Goal: Information Seeking & Learning: Learn about a topic

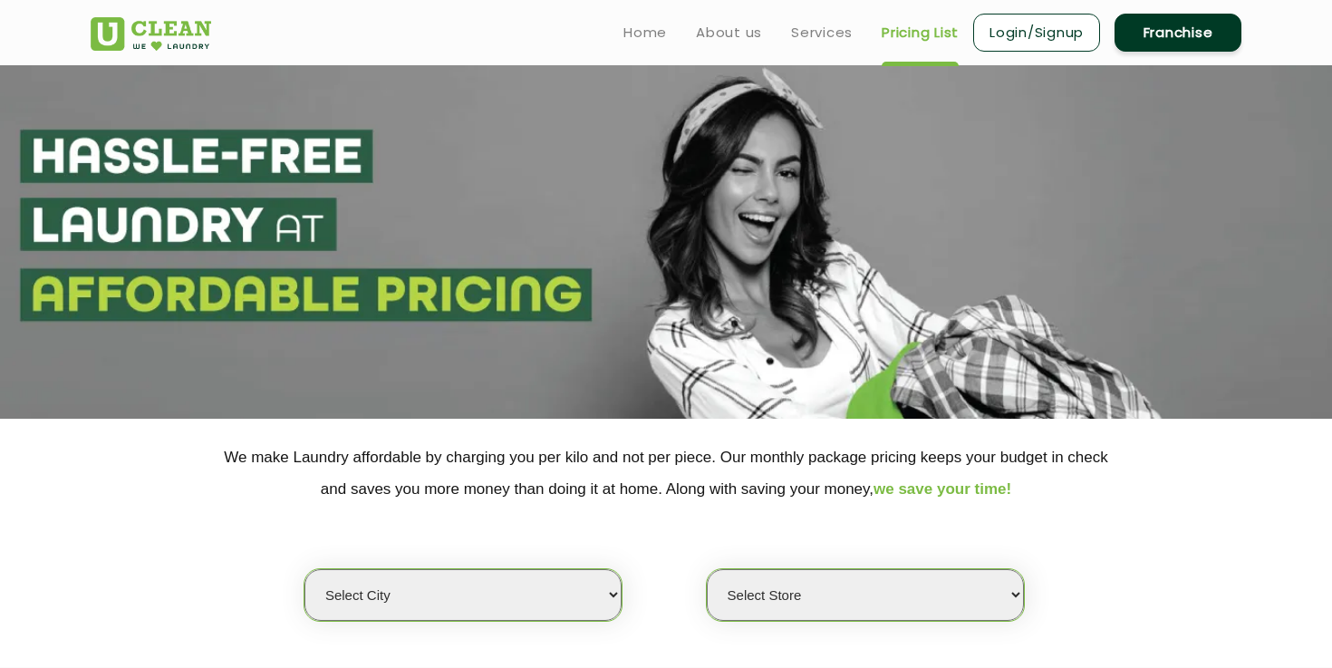
click at [427, 575] on select "Select city [GEOGRAPHIC_DATA] [GEOGRAPHIC_DATA] [GEOGRAPHIC_DATA] [GEOGRAPHIC_D…" at bounding box center [462, 595] width 317 height 52
select select "26"
click at [304, 569] on select "Select city [GEOGRAPHIC_DATA] [GEOGRAPHIC_DATA] [GEOGRAPHIC_DATA] [GEOGRAPHIC_D…" at bounding box center [462, 595] width 317 height 52
click at [802, 618] on select "Select Store" at bounding box center [865, 595] width 317 height 52
select select "360"
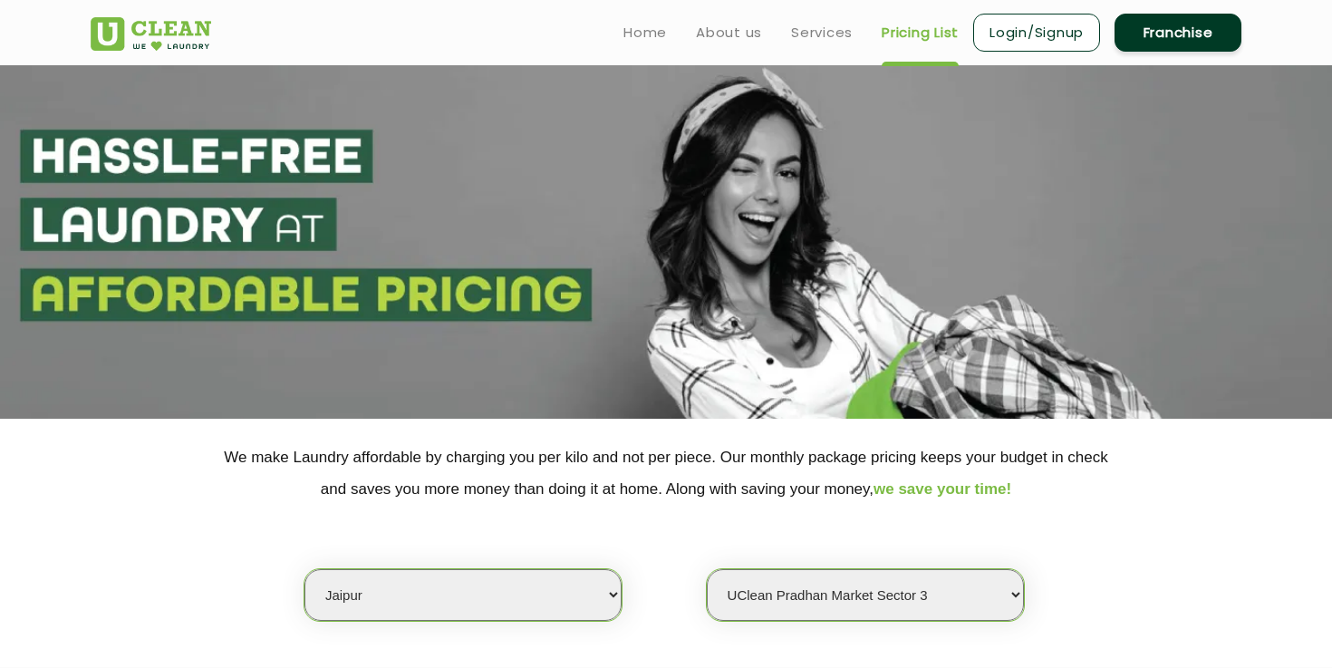
click at [707, 569] on select "Select Store [GEOGRAPHIC_DATA][PERSON_NAME] [GEOGRAPHIC_DATA] [GEOGRAPHIC_DATA]…" at bounding box center [865, 595] width 317 height 52
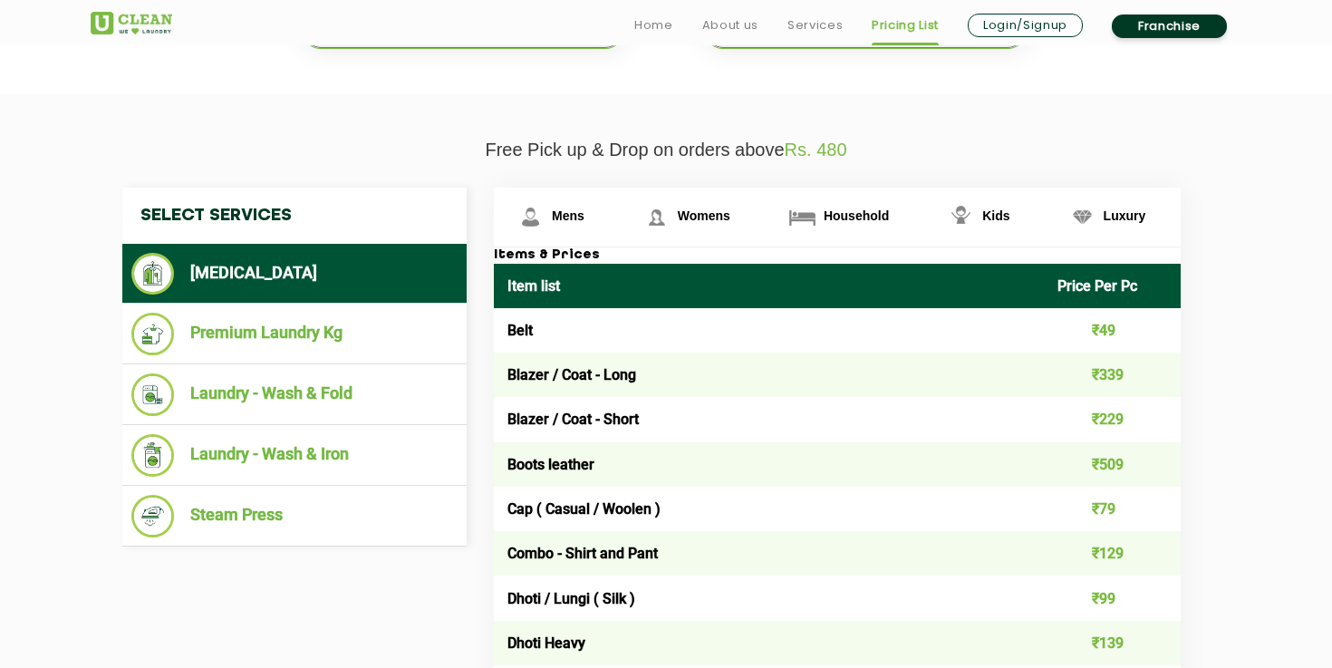
scroll to position [585, 0]
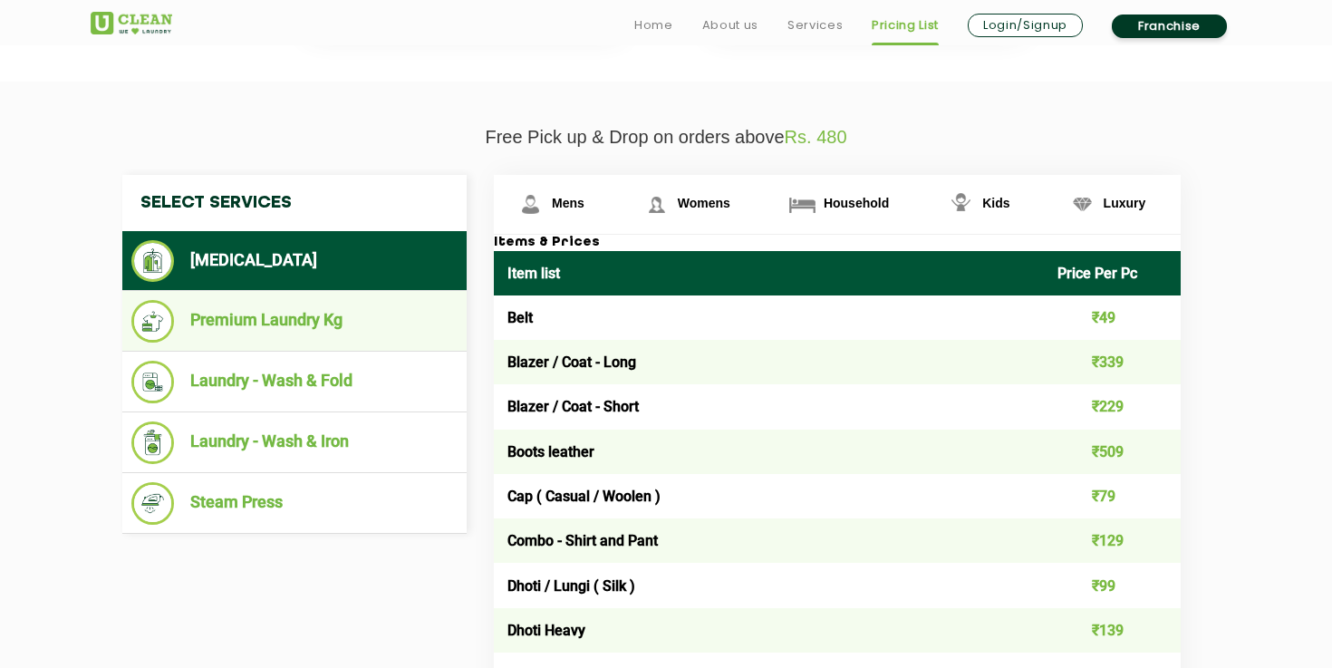
click at [342, 322] on li "Premium Laundry Kg" at bounding box center [294, 321] width 326 height 43
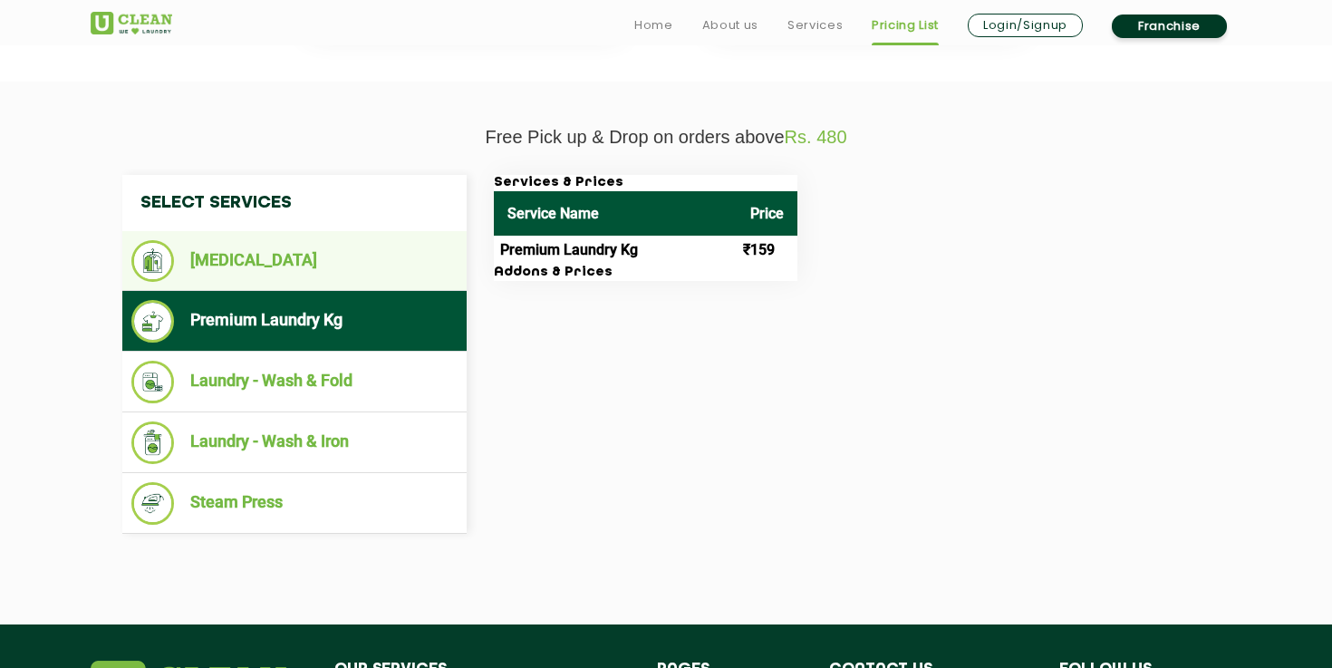
click at [302, 271] on li "[MEDICAL_DATA]" at bounding box center [294, 261] width 326 height 42
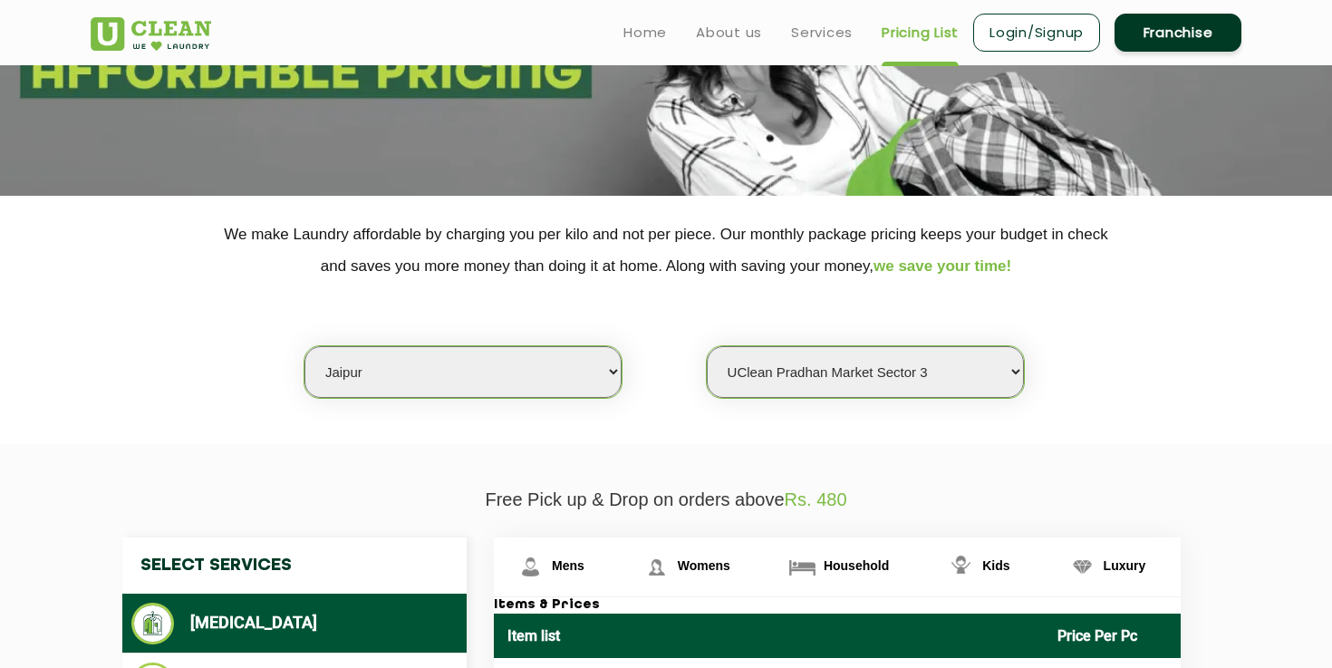
scroll to position [0, 0]
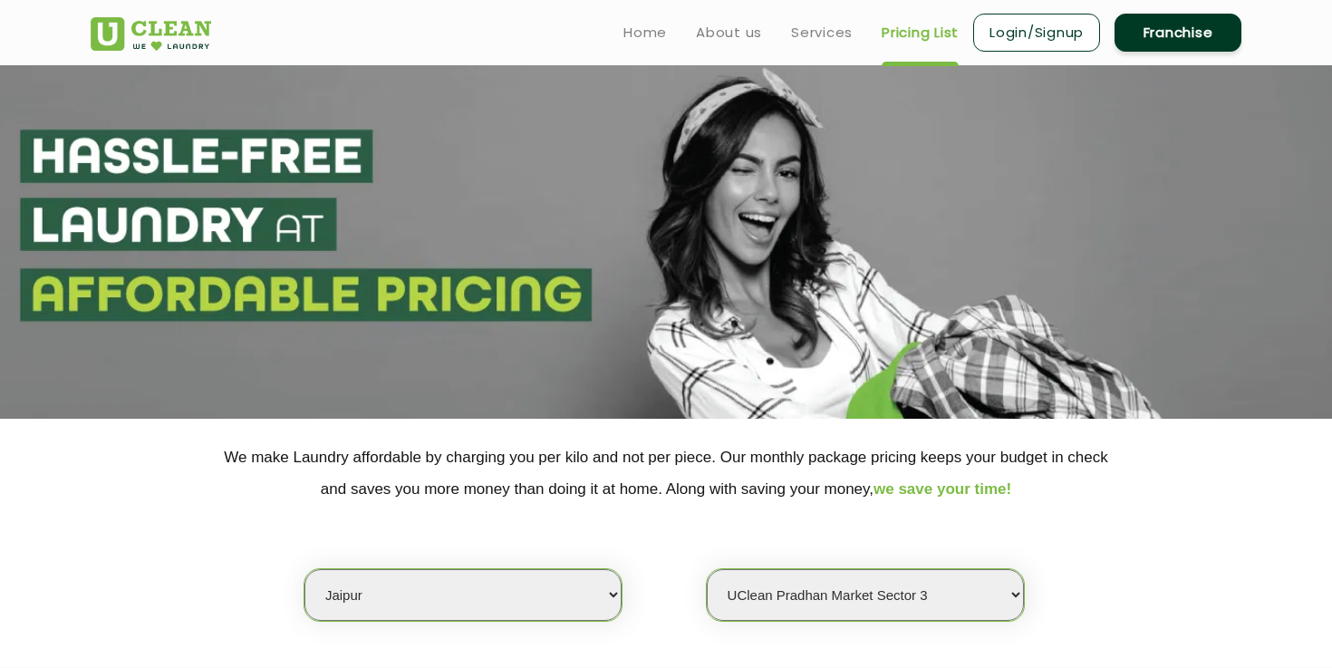
click at [742, 45] on ul "Home About us Services Pricing List Login/Signup Franchise" at bounding box center [925, 32] width 632 height 43
click at [727, 32] on link "About us" at bounding box center [729, 33] width 66 height 22
